Goal: Transaction & Acquisition: Download file/media

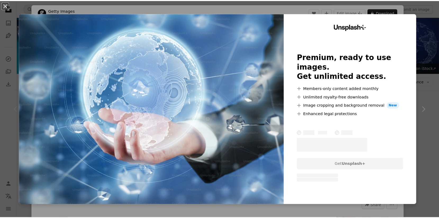
scroll to position [79, 0]
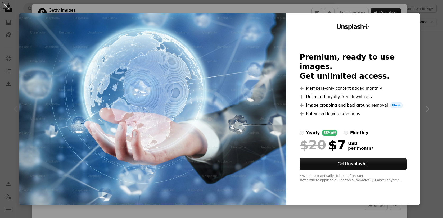
click at [6, 6] on button "An X shape" at bounding box center [5, 5] width 6 height 6
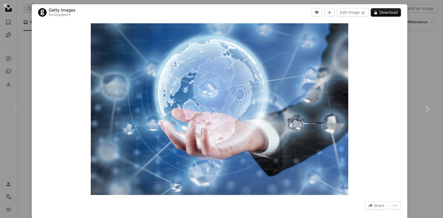
click at [7, 7] on button "An X shape" at bounding box center [5, 5] width 6 height 6
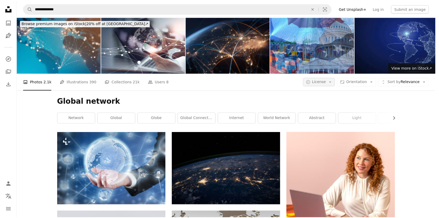
scroll to position [79, 0]
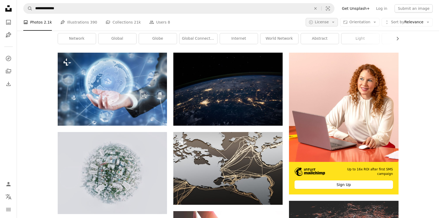
click at [334, 22] on icon "button" at bounding box center [333, 22] width 2 height 1
click at [326, 66] on span "Free" at bounding box center [339, 64] width 32 height 5
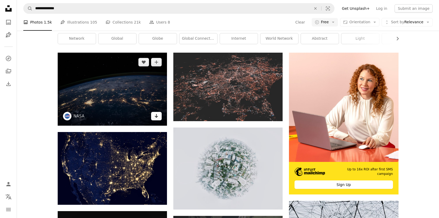
scroll to position [26, 0]
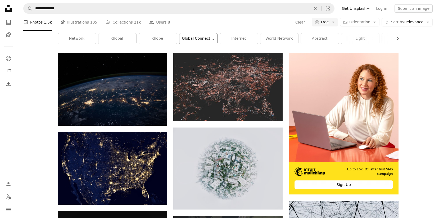
click at [205, 44] on link "global connection" at bounding box center [198, 38] width 38 height 11
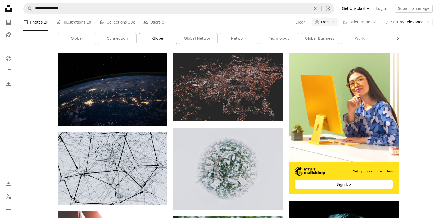
click at [163, 44] on link "globe" at bounding box center [158, 38] width 38 height 11
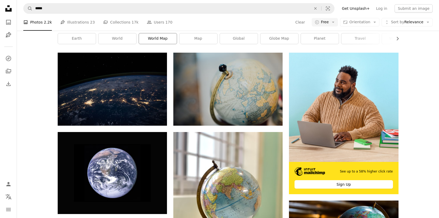
click at [159, 44] on link "world map" at bounding box center [158, 38] width 38 height 11
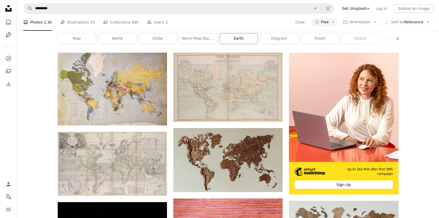
click at [248, 44] on link "earth" at bounding box center [239, 38] width 38 height 11
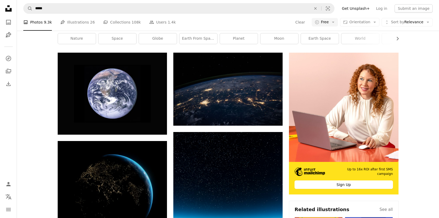
scroll to position [582, 0]
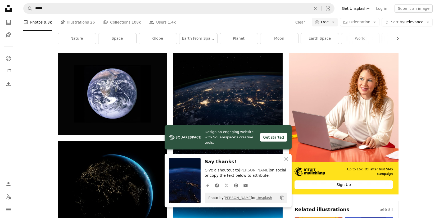
scroll to position [529, 0]
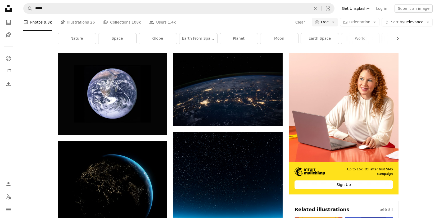
scroll to position [106, 0]
click at [245, 44] on link "planet" at bounding box center [239, 38] width 38 height 11
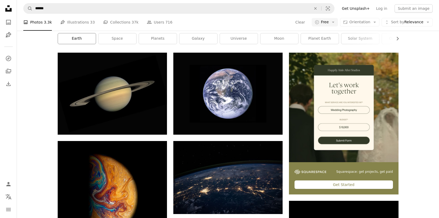
click at [82, 44] on link "earth" at bounding box center [77, 38] width 38 height 11
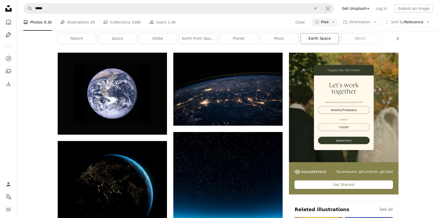
click at [318, 44] on link "earth space" at bounding box center [320, 38] width 38 height 11
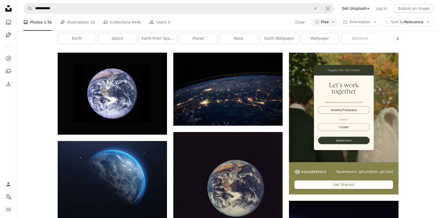
scroll to position [608, 0]
